Goal: Task Accomplishment & Management: Manage account settings

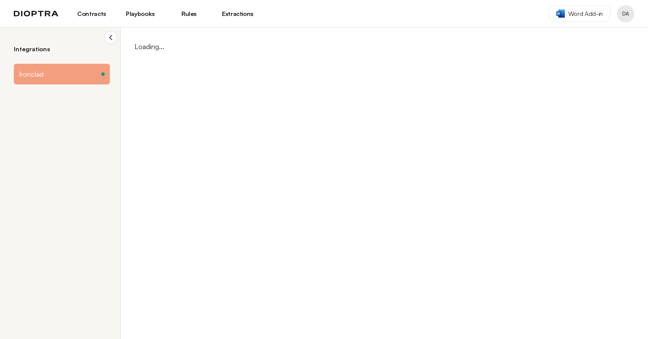
select select "**********"
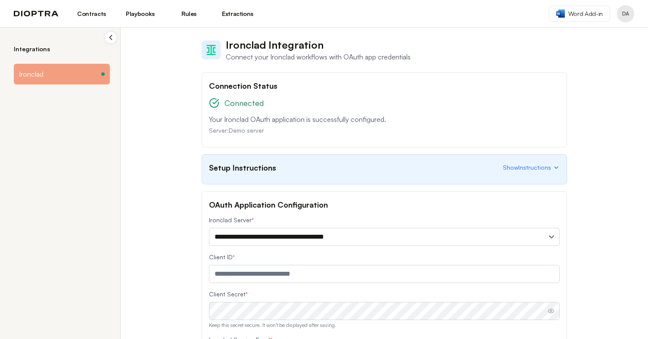
click at [144, 15] on link "Playbooks" at bounding box center [140, 13] width 38 height 15
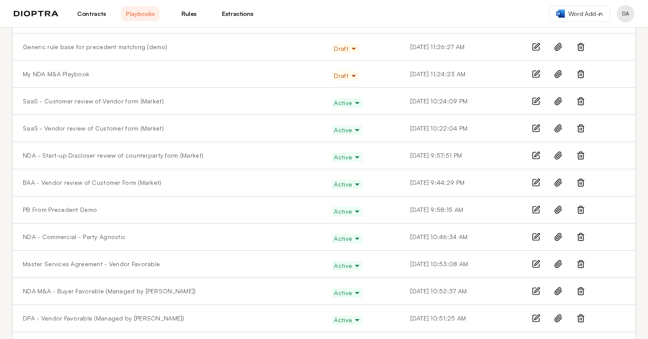
scroll to position [741, 0]
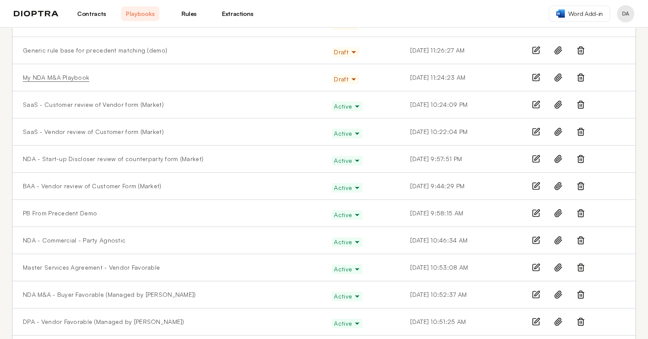
click at [70, 80] on link "My NDA M&A Playbook" at bounding box center [56, 77] width 66 height 9
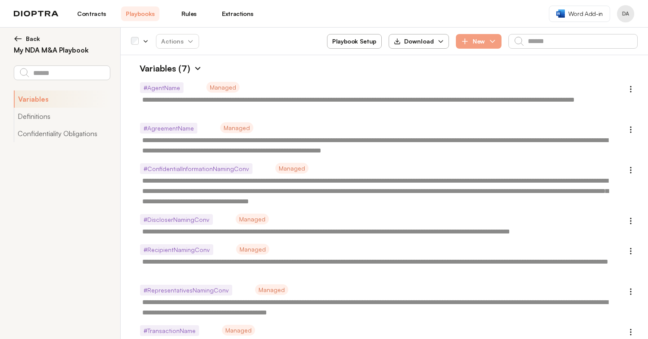
click at [197, 69] on img at bounding box center [198, 68] width 9 height 9
type textarea "*"
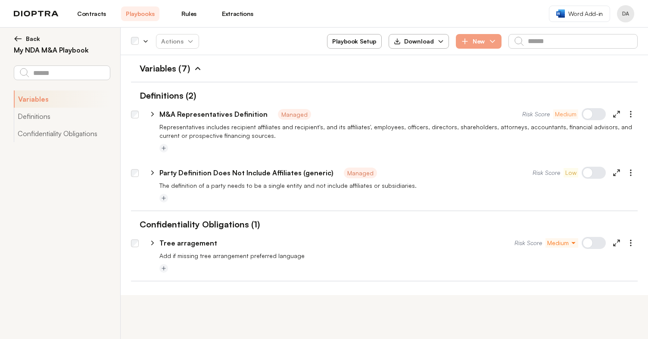
click at [34, 40] on span "Back" at bounding box center [33, 38] width 14 height 9
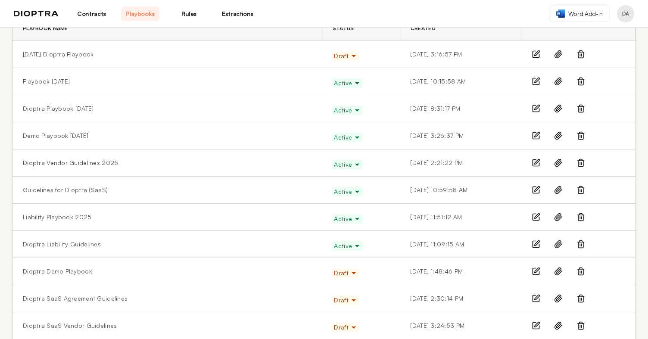
scroll to position [64, 0]
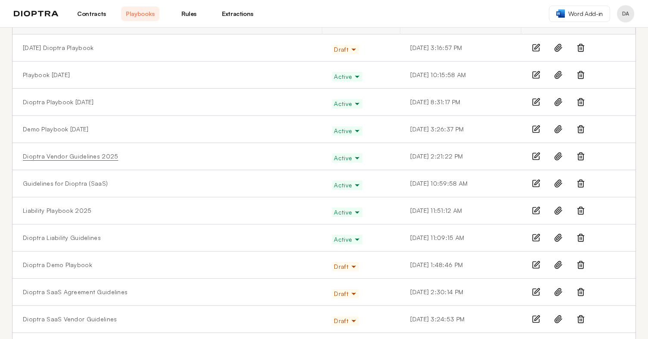
click at [83, 154] on link "Dioptra Vendor Guidelines 2025" at bounding box center [70, 156] width 95 height 9
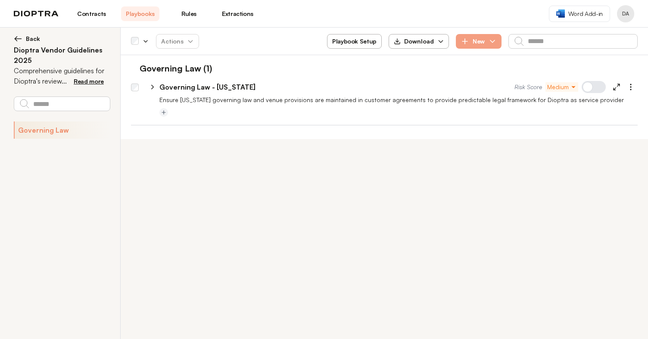
click at [142, 11] on link "Playbooks" at bounding box center [140, 13] width 38 height 15
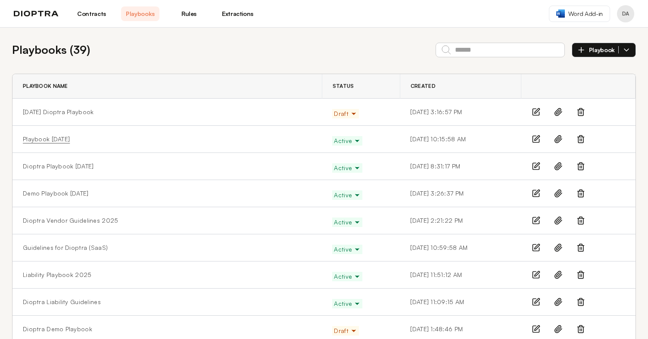
click at [50, 139] on link "Playbook [DATE]" at bounding box center [46, 139] width 47 height 9
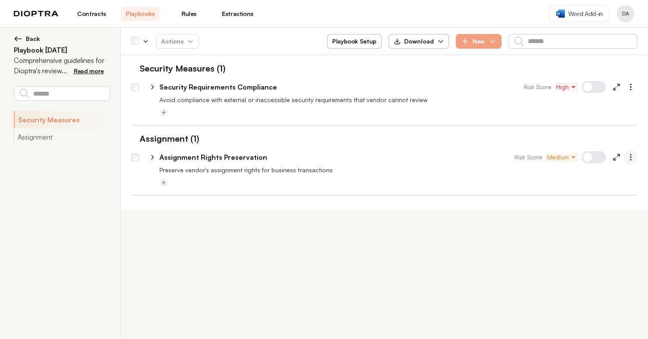
click at [630, 154] on icon "button" at bounding box center [631, 157] width 9 height 9
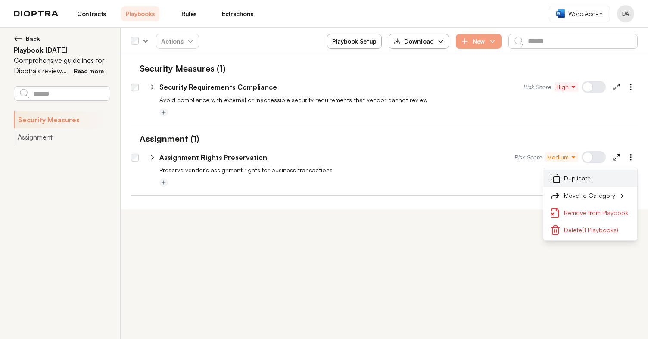
click at [569, 178] on button "Duplicate" at bounding box center [591, 178] width 94 height 17
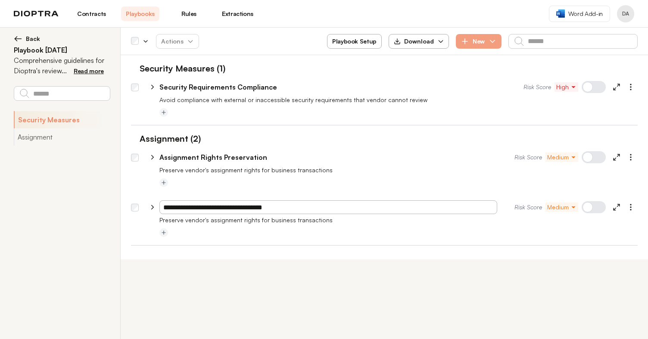
click at [304, 263] on div "**********" at bounding box center [324, 184] width 648 height 312
click at [632, 159] on icon "button" at bounding box center [631, 157] width 9 height 9
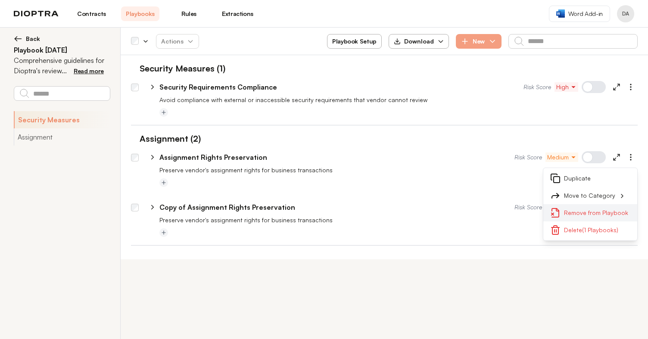
click at [579, 213] on button "Remove from Playbook" at bounding box center [591, 212] width 94 height 17
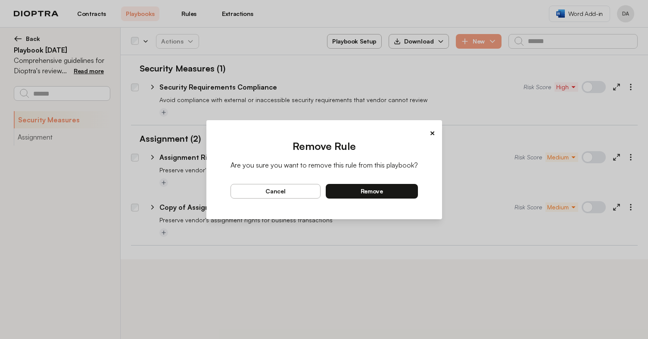
click at [431, 131] on button "×" at bounding box center [433, 133] width 6 height 12
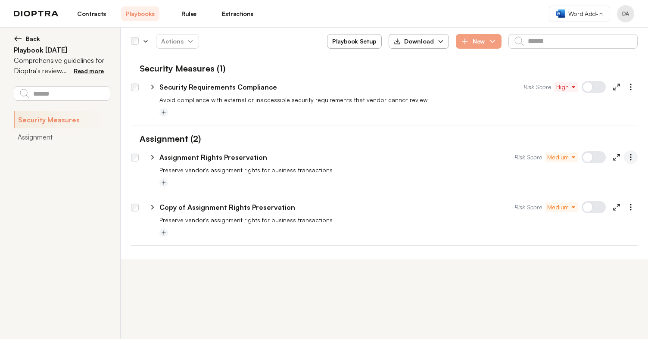
click at [633, 159] on icon "button" at bounding box center [631, 157] width 9 height 9
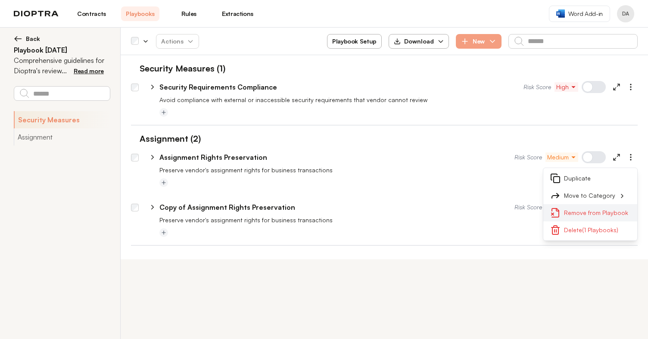
click at [573, 212] on button "Remove from Playbook" at bounding box center [591, 212] width 94 height 17
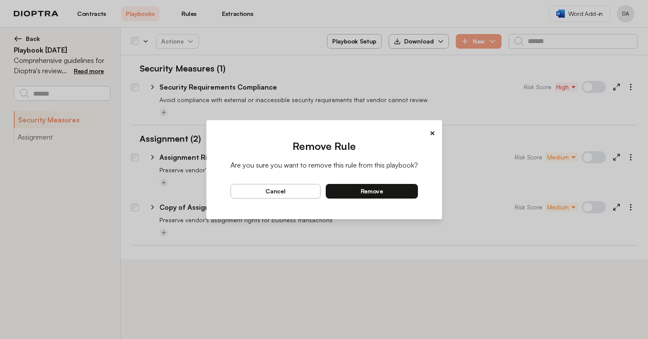
click at [363, 191] on span "remove" at bounding box center [372, 192] width 22 height 8
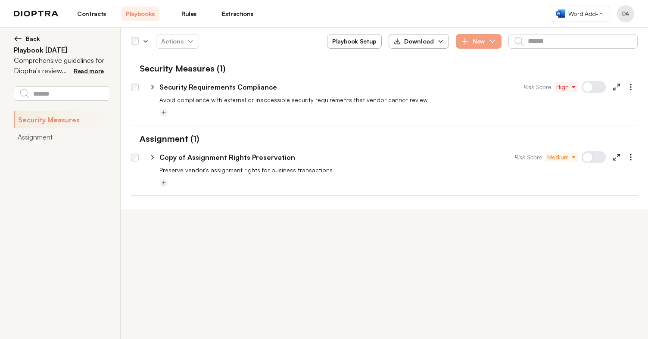
click at [150, 156] on icon at bounding box center [153, 157] width 8 height 8
select select "*****"
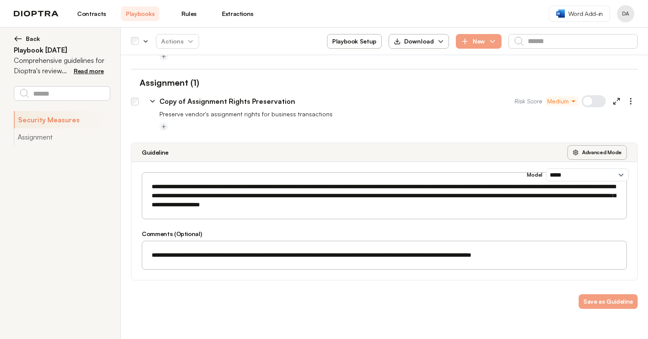
scroll to position [54, 0]
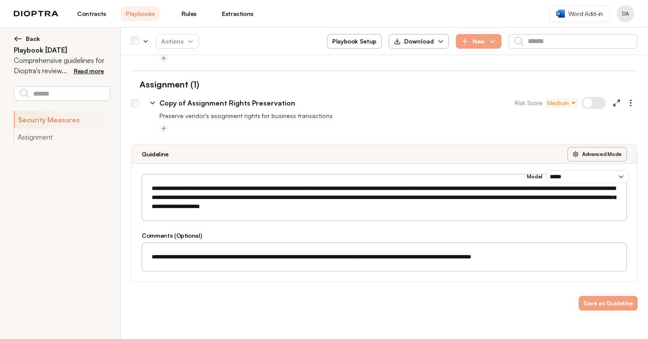
click at [152, 101] on icon at bounding box center [153, 103] width 8 height 8
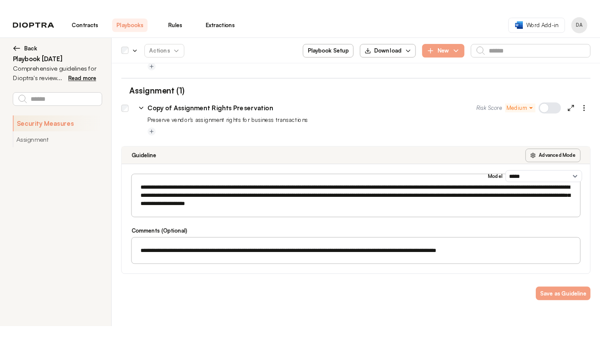
scroll to position [0, 0]
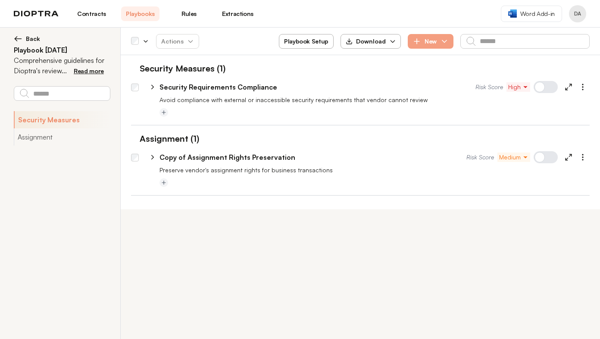
click at [145, 13] on link "Playbooks" at bounding box center [140, 13] width 38 height 15
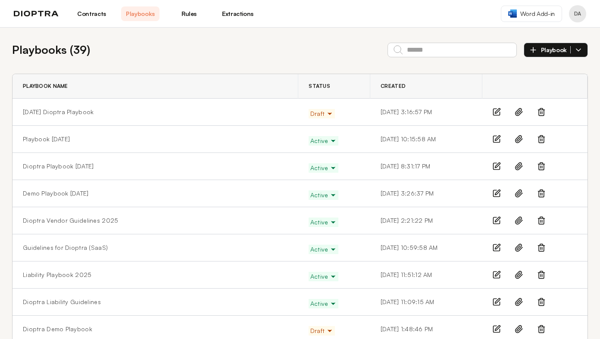
click at [577, 54] on button "Playbook" at bounding box center [556, 50] width 64 height 15
click at [266, 55] on div "Playbooks ( 39 ) Playbook Manually From Precedents" at bounding box center [300, 49] width 576 height 17
